Goal: Task Accomplishment & Management: Manage account settings

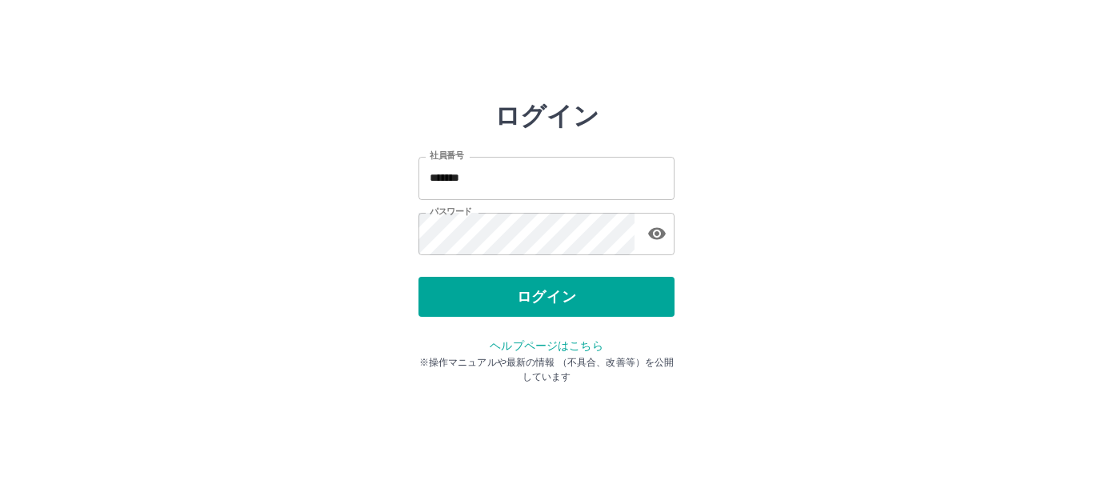
click at [550, 300] on button "ログイン" at bounding box center [546, 297] width 256 height 40
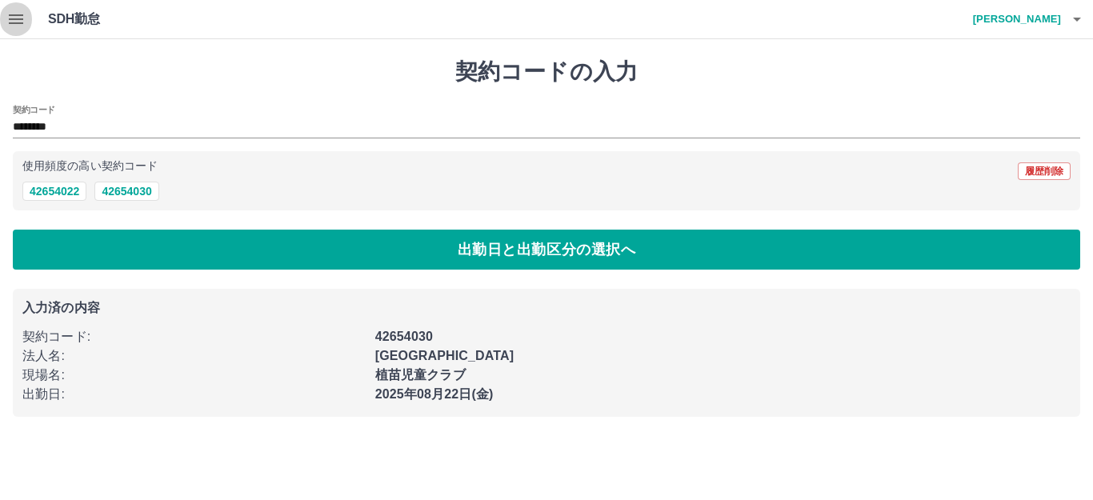
click at [14, 18] on icon "button" at bounding box center [15, 19] width 19 height 19
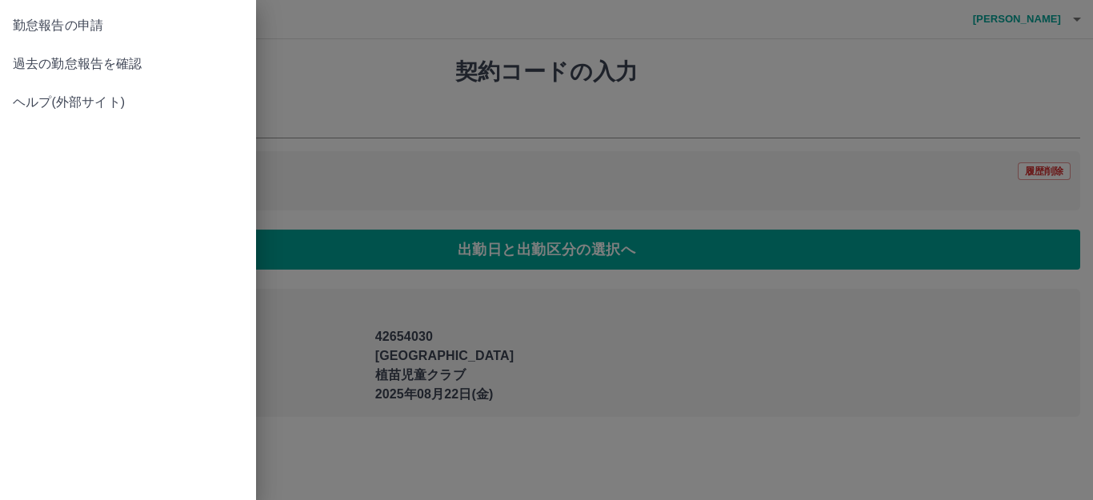
click at [82, 62] on span "過去の勤怠報告を確認" at bounding box center [128, 63] width 230 height 19
